Goal: Navigation & Orientation: Understand site structure

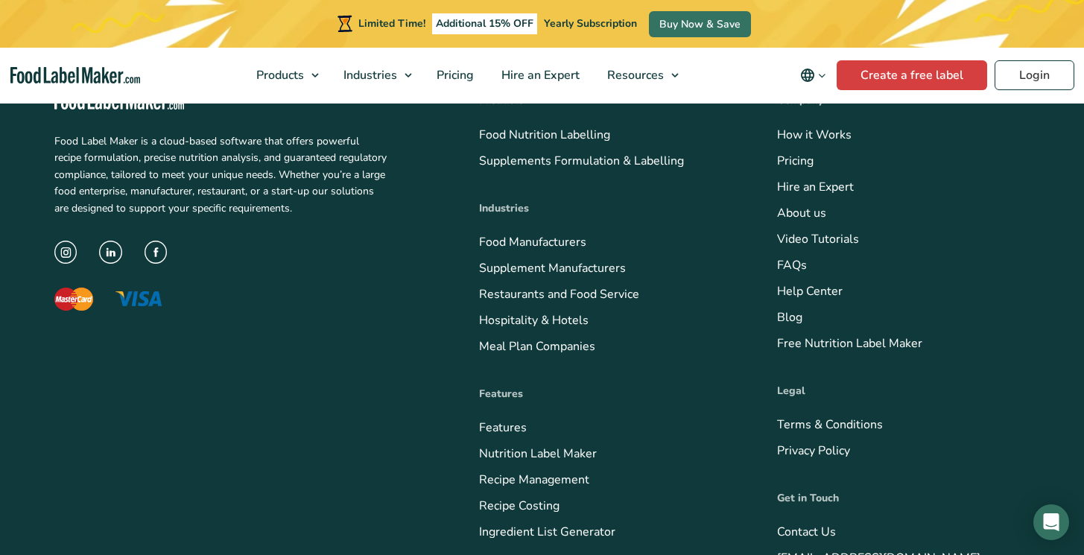
scroll to position [6046, 0]
click at [499, 455] on link "Nutrition Label Maker" at bounding box center [538, 453] width 118 height 16
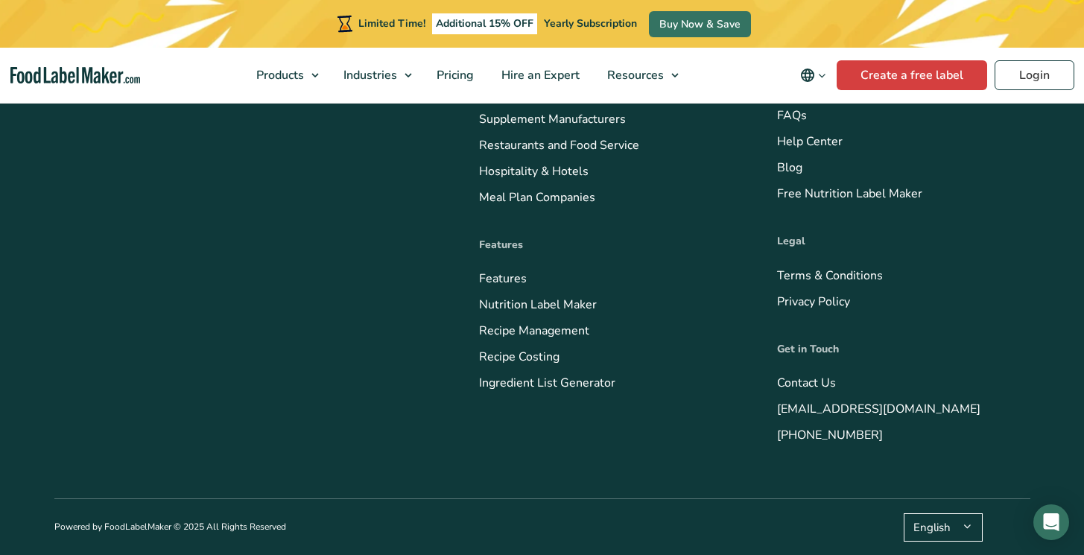
scroll to position [7014, 0]
click at [507, 329] on link "Recipe Management" at bounding box center [534, 331] width 110 height 16
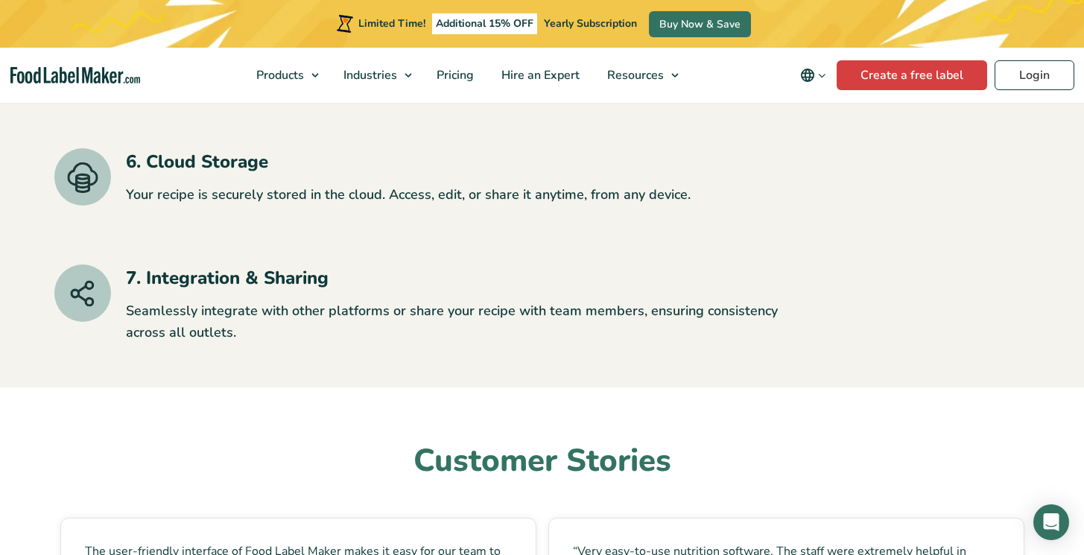
scroll to position [3133, 0]
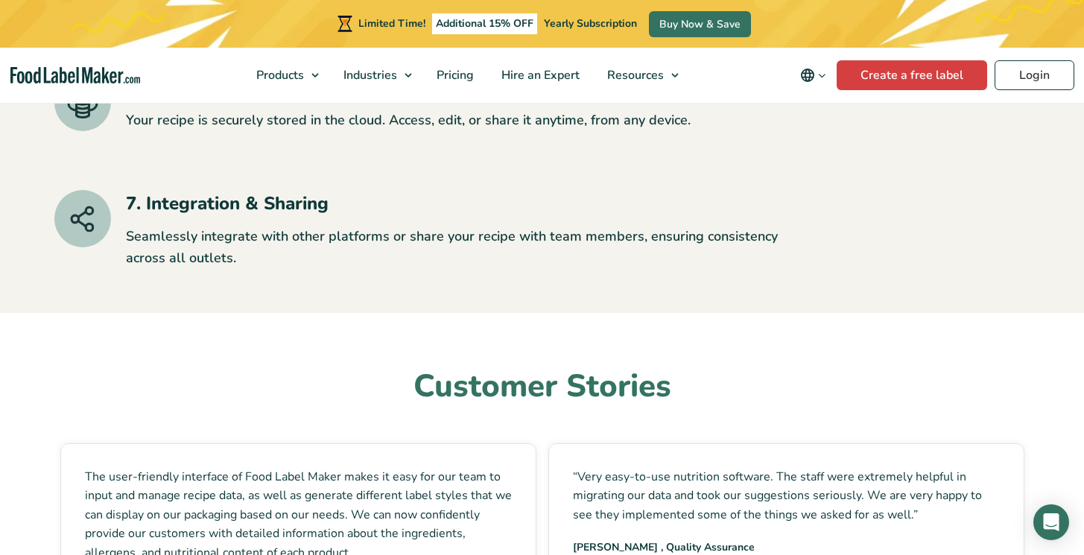
click at [93, 87] on nav "Products Food Nutrition Labelling Supplements Formulation & Labelling Industrie…" at bounding box center [542, 75] width 1084 height 55
click at [86, 72] on img "Food Label Maker homepage" at bounding box center [75, 75] width 130 height 17
